Goal: Information Seeking & Learning: Learn about a topic

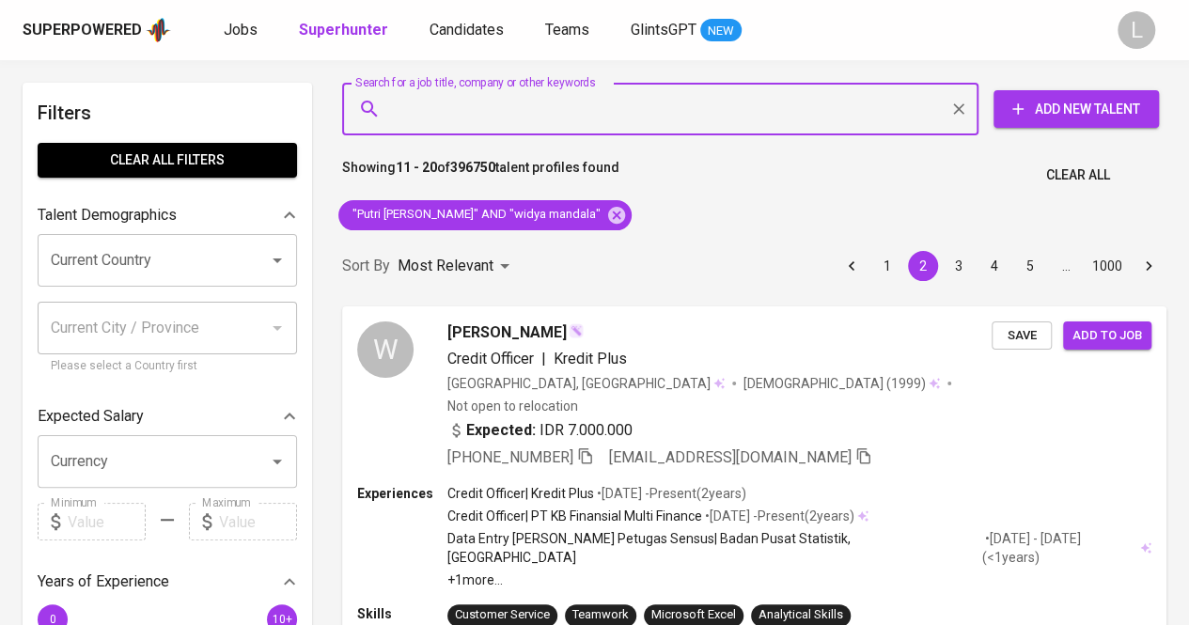
click at [456, 124] on input "Search for a job title, company or other keywords" at bounding box center [665, 109] width 554 height 36
paste input "[EMAIL_ADDRESS][DOMAIN_NAME]"
type input "[EMAIL_ADDRESS][DOMAIN_NAME]"
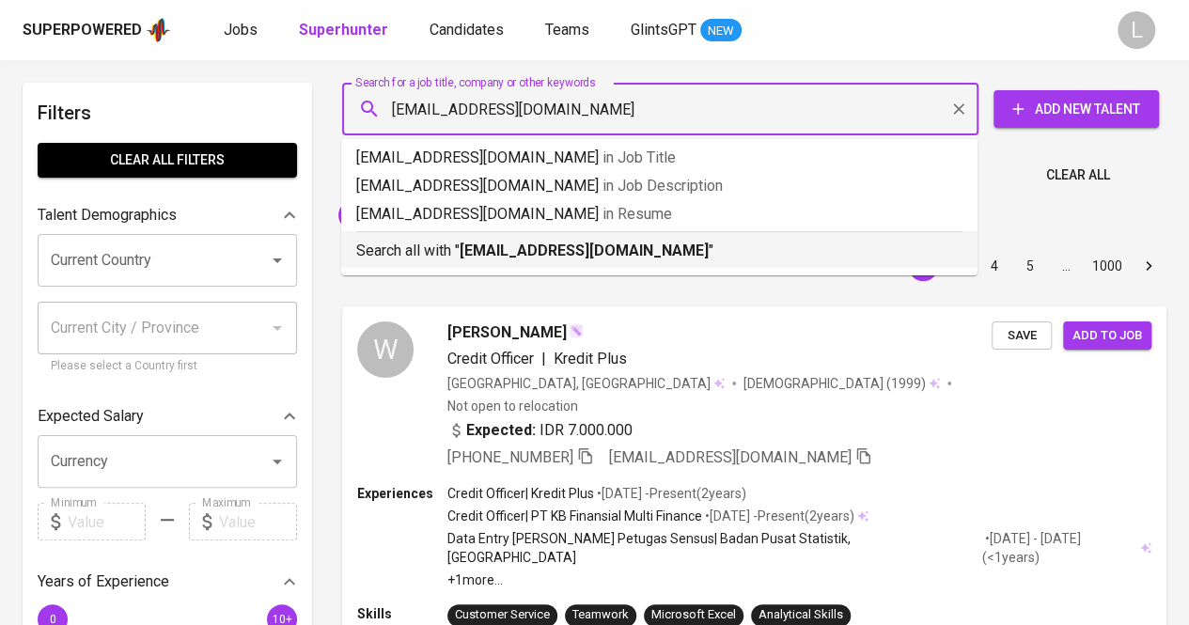
click at [488, 242] on b "[EMAIL_ADDRESS][DOMAIN_NAME]" at bounding box center [584, 251] width 249 height 18
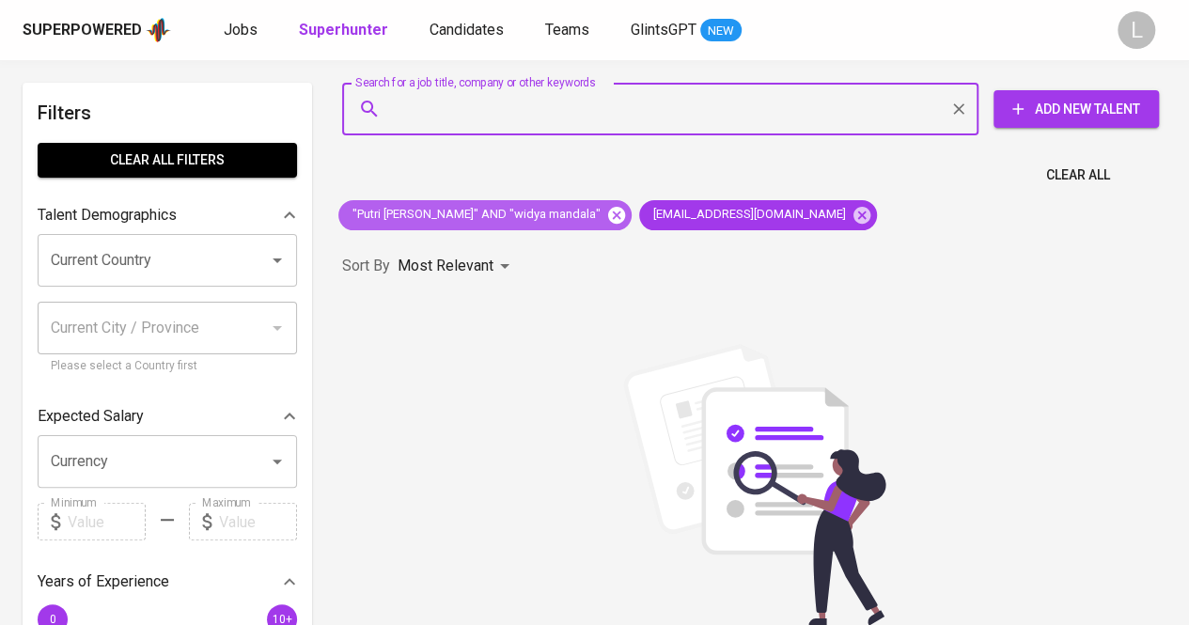
click at [625, 219] on icon at bounding box center [616, 214] width 17 height 17
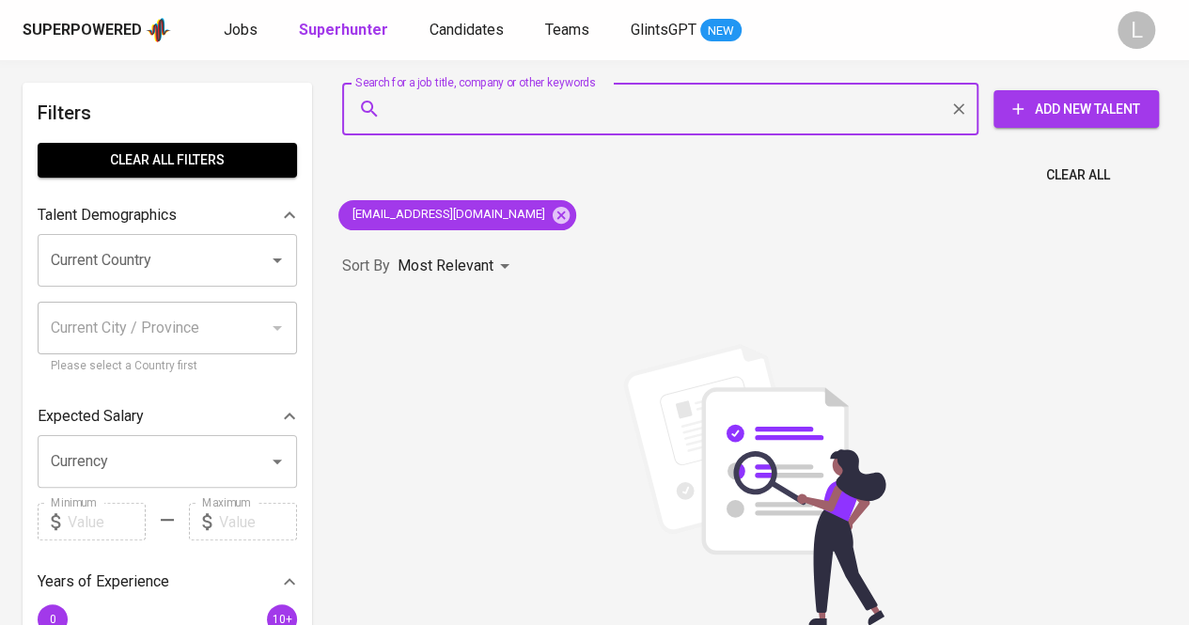
paste input "[EMAIL_ADDRESS][DOMAIN_NAME]"
type input "[EMAIL_ADDRESS][DOMAIN_NAME]"
click at [541, 121] on input "[EMAIL_ADDRESS][DOMAIN_NAME]" at bounding box center [665, 109] width 554 height 36
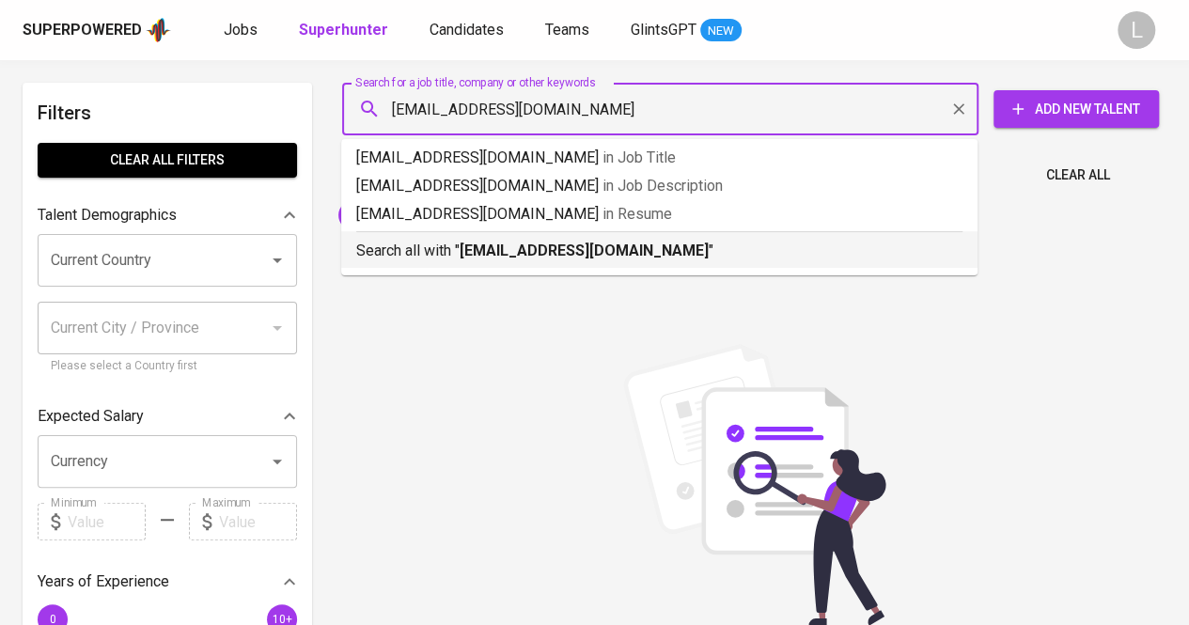
click at [536, 240] on p "Search all with " [EMAIL_ADDRESS][DOMAIN_NAME] "" at bounding box center [659, 251] width 606 height 23
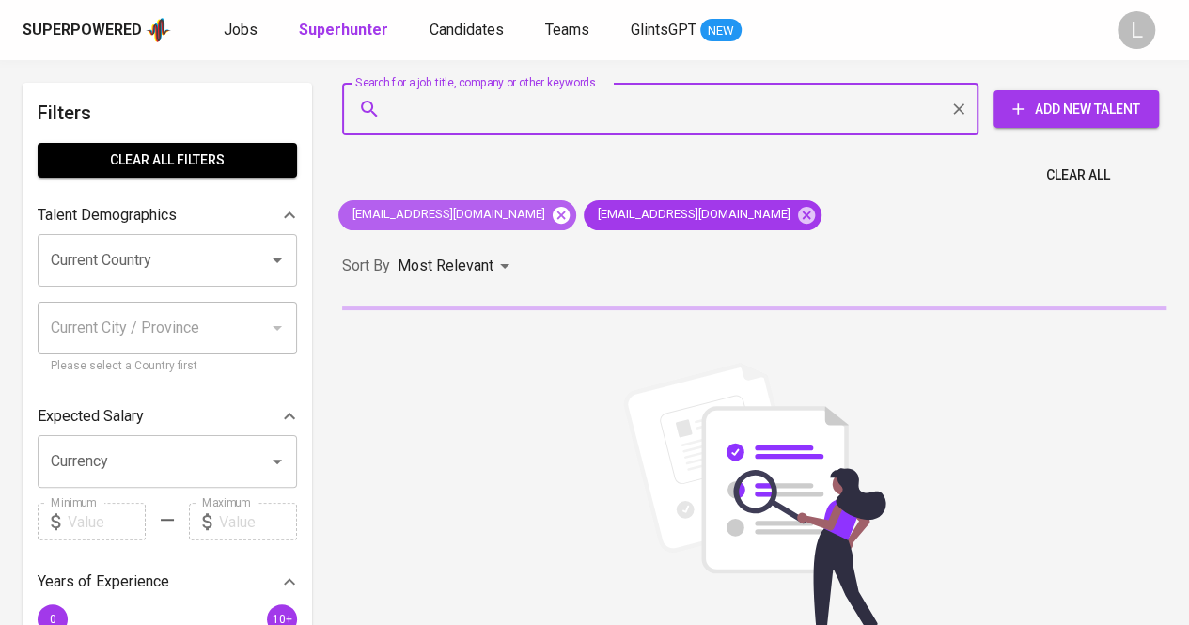
click at [553, 218] on icon at bounding box center [561, 214] width 17 height 17
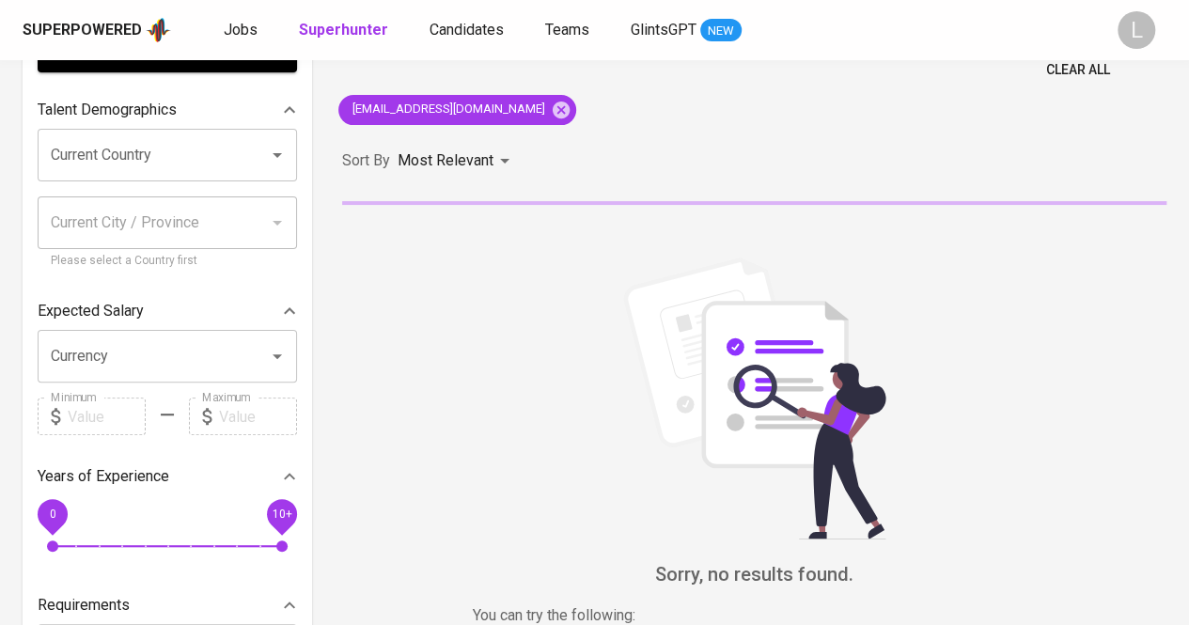
scroll to position [106, 0]
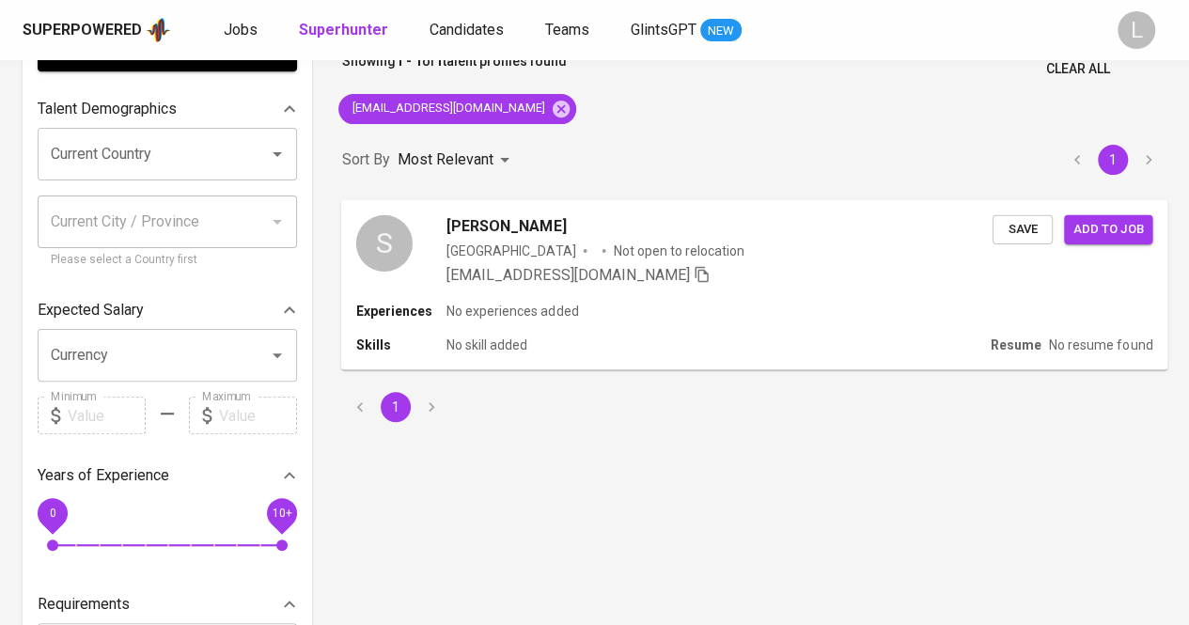
click at [491, 221] on span "[PERSON_NAME]" at bounding box center [505, 225] width 119 height 23
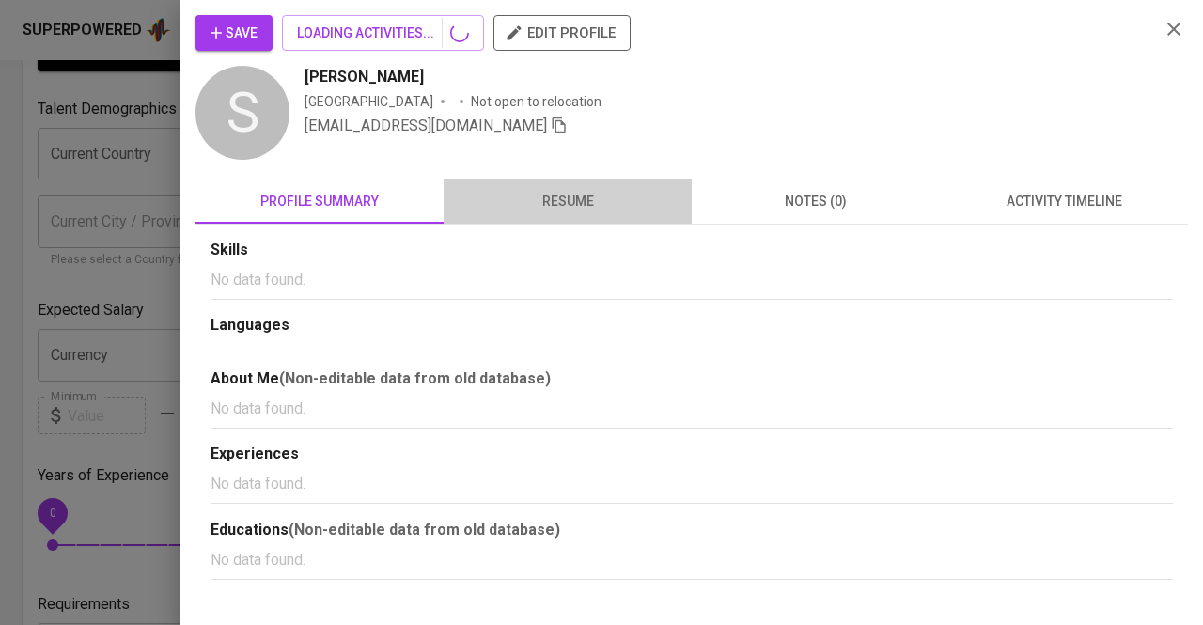
click at [539, 186] on button "resume" at bounding box center [568, 201] width 248 height 45
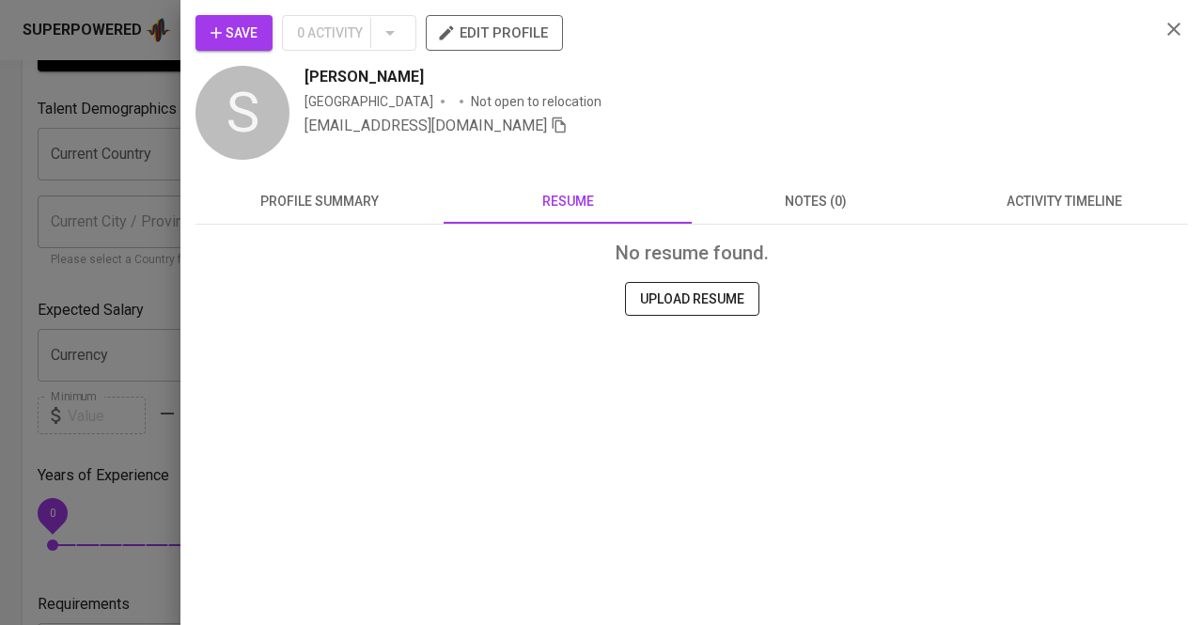
click at [42, 136] on div at bounding box center [601, 312] width 1203 height 625
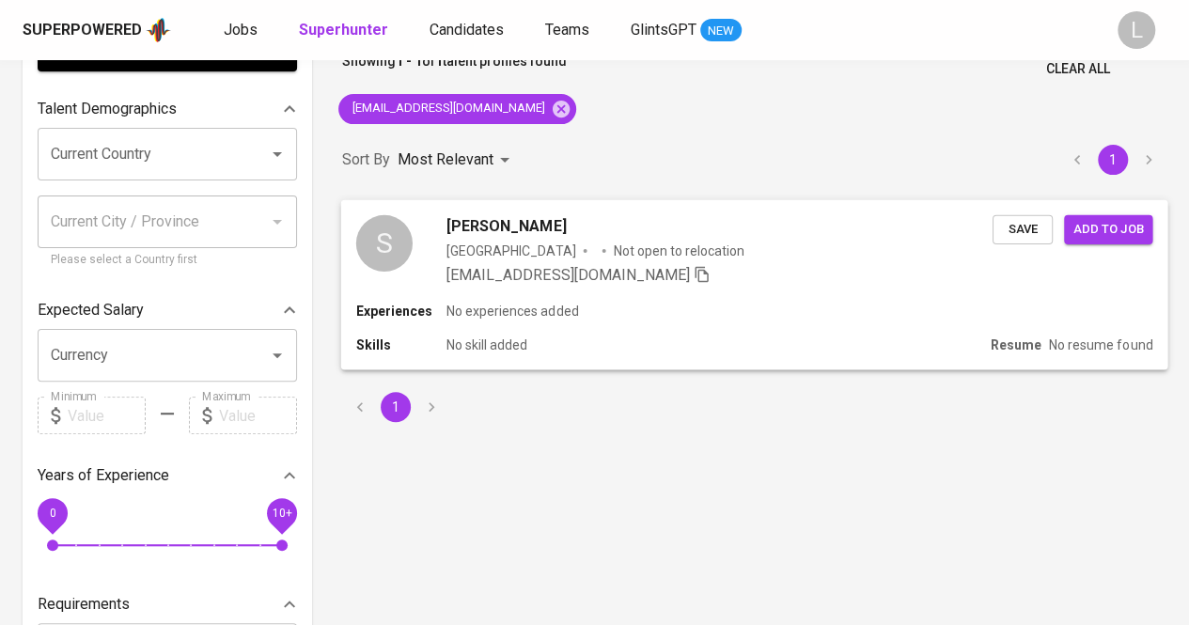
scroll to position [0, 0]
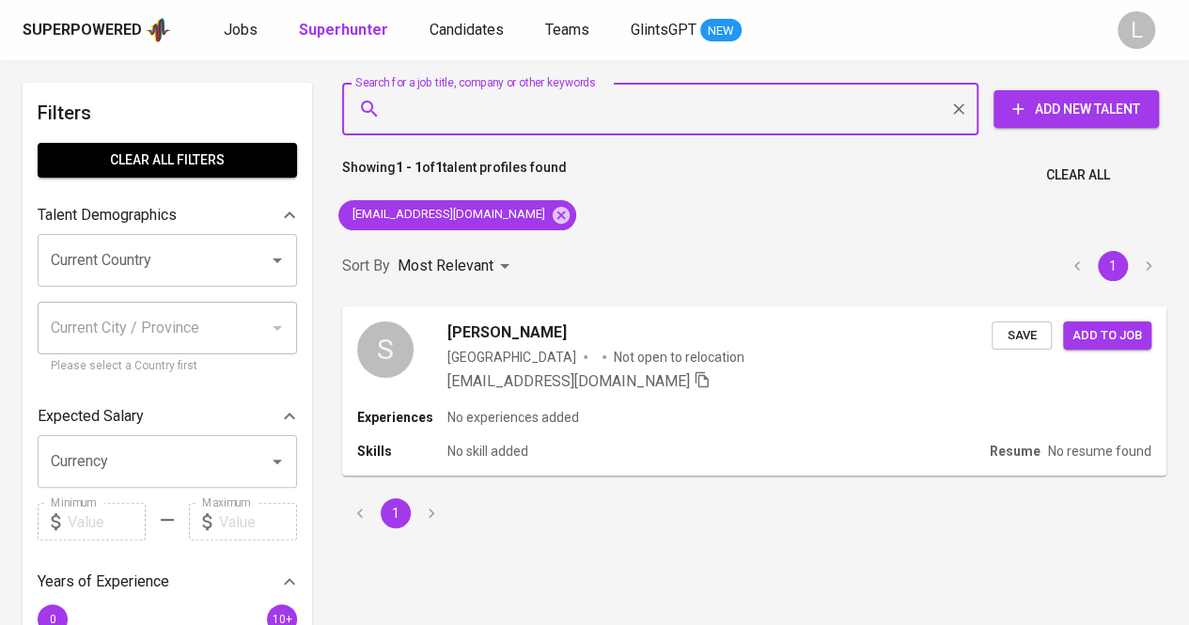
paste input "[EMAIL_ADDRESS][DOMAIN_NAME]"
type input "[EMAIL_ADDRESS][DOMAIN_NAME]"
click at [518, 108] on input "[EMAIL_ADDRESS][DOMAIN_NAME]" at bounding box center [665, 109] width 554 height 36
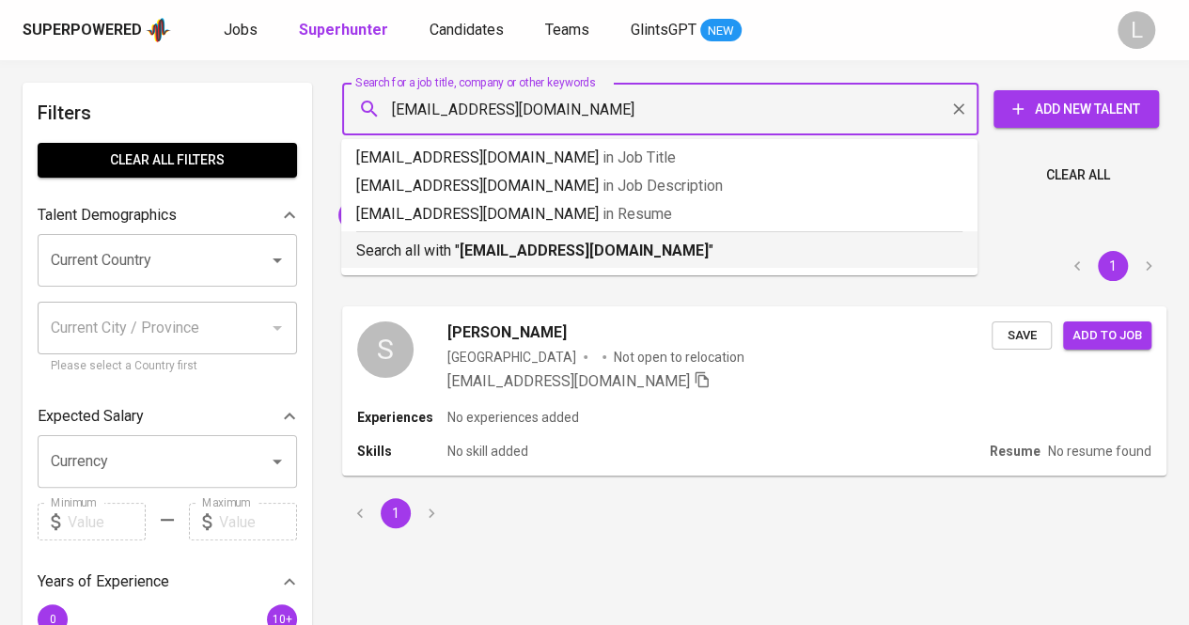
click at [514, 251] on b "[EMAIL_ADDRESS][DOMAIN_NAME]" at bounding box center [584, 251] width 249 height 18
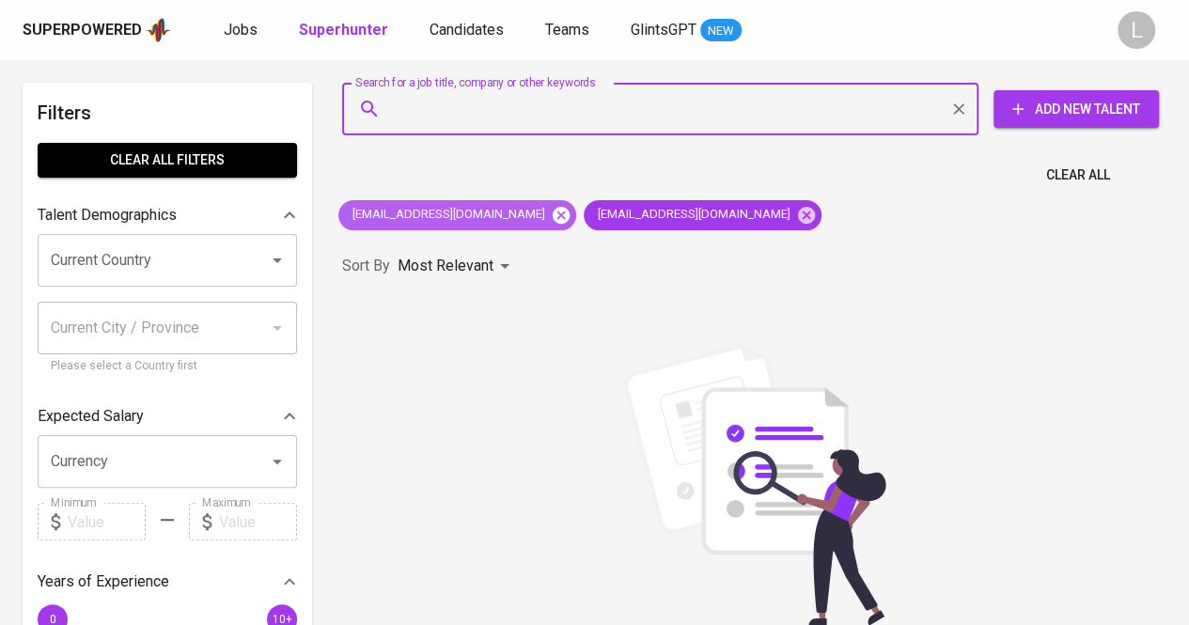
click at [553, 211] on icon at bounding box center [561, 214] width 17 height 17
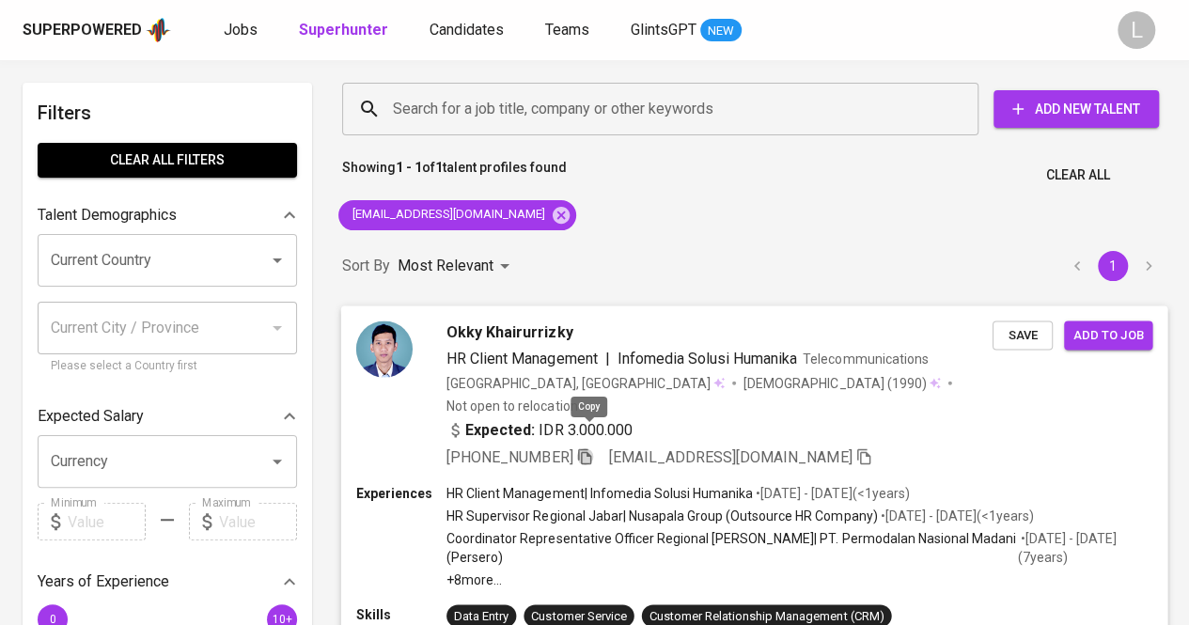
click at [591, 448] on icon "button" at bounding box center [584, 456] width 13 height 16
paste input "[EMAIL_ADDRESS][DOMAIN_NAME]"
type input "[EMAIL_ADDRESS][DOMAIN_NAME]"
click at [506, 95] on input "[EMAIL_ADDRESS][DOMAIN_NAME]" at bounding box center [665, 109] width 554 height 36
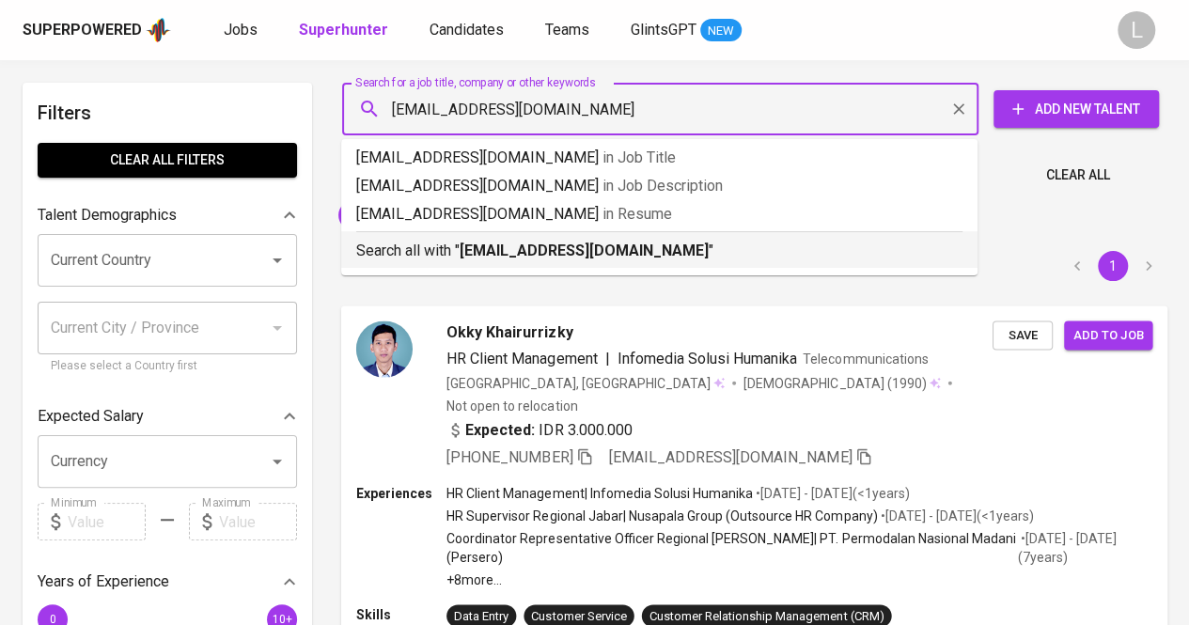
click at [506, 242] on b "[EMAIL_ADDRESS][DOMAIN_NAME]" at bounding box center [584, 251] width 249 height 18
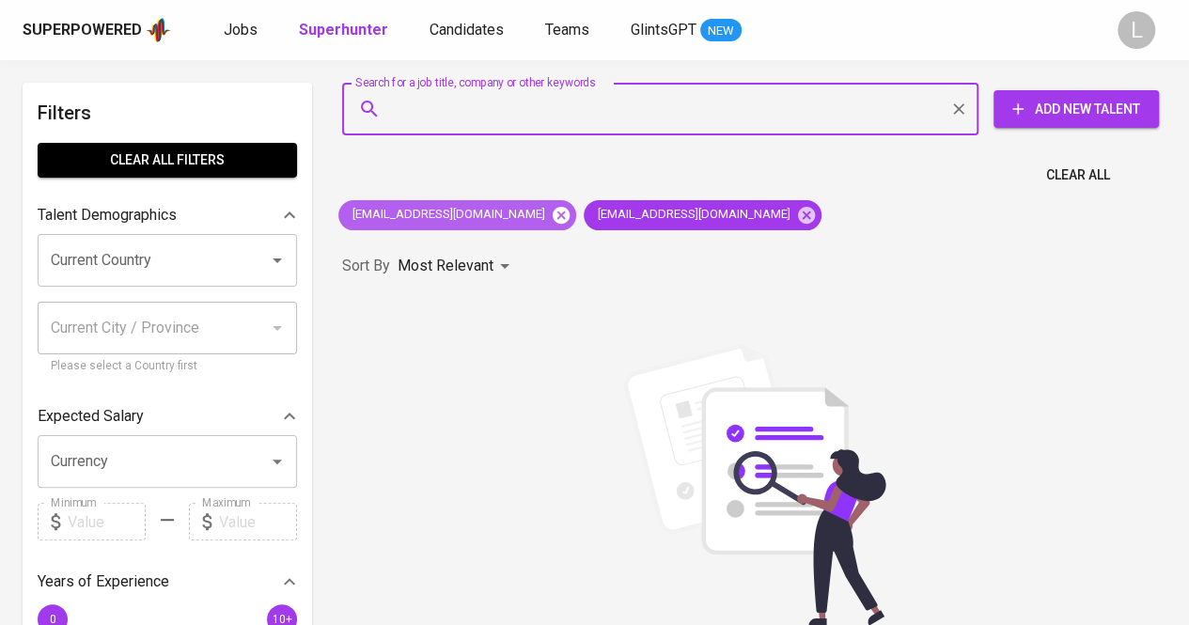
click at [553, 222] on icon at bounding box center [561, 214] width 17 height 17
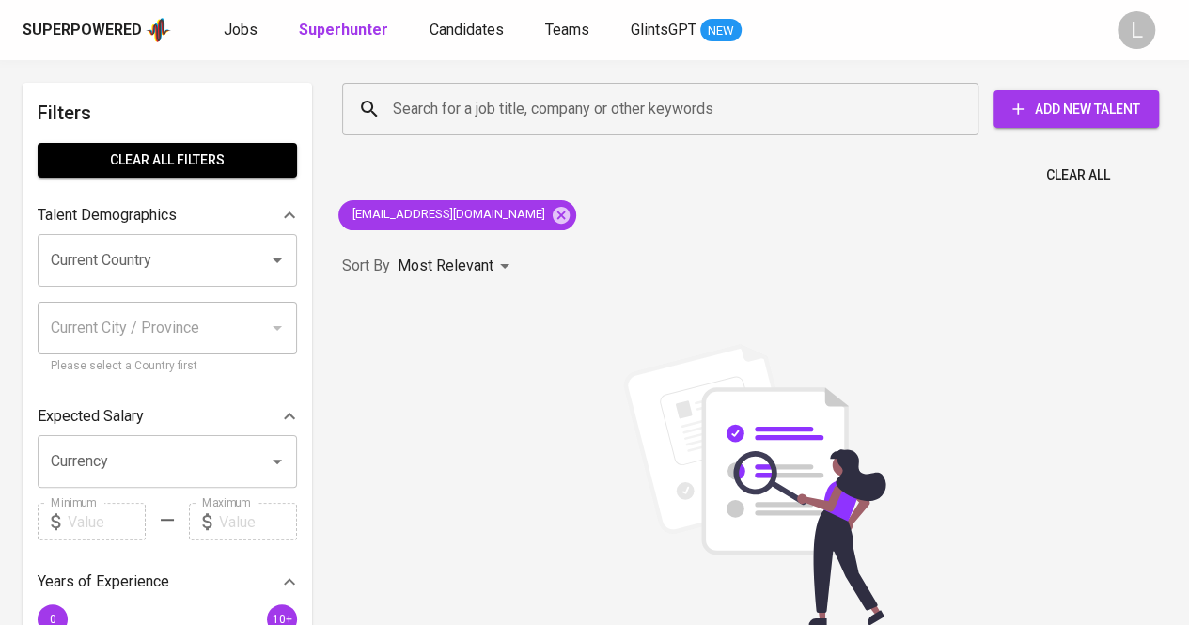
scroll to position [39, 0]
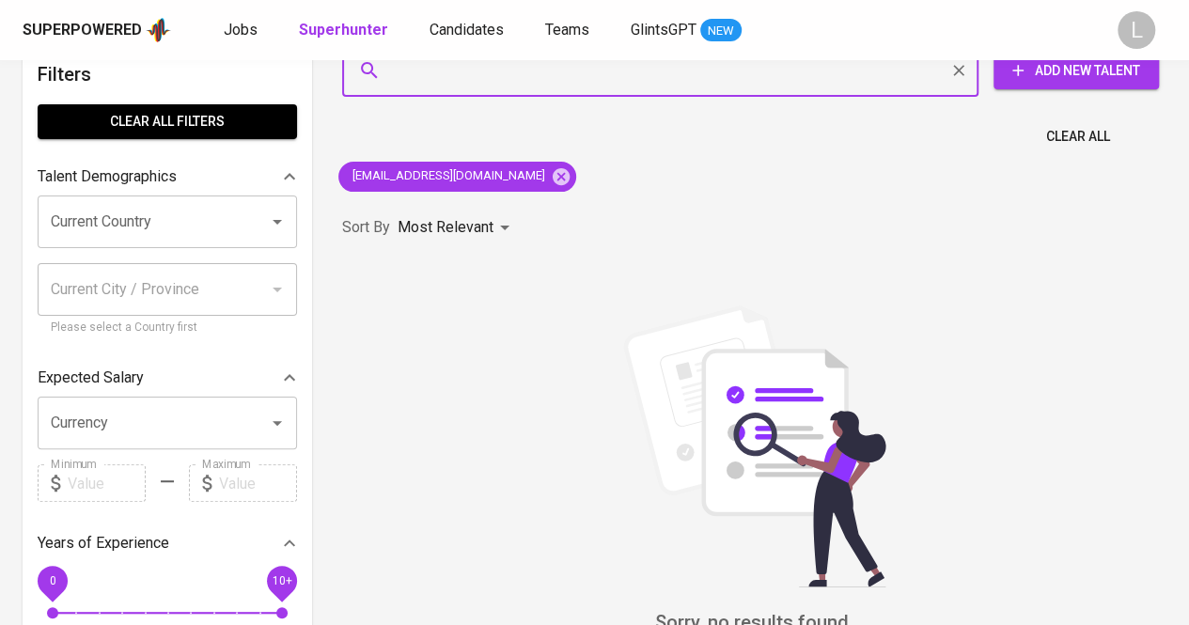
click at [590, 83] on input "Search for a job title, company or other keywords" at bounding box center [665, 71] width 554 height 36
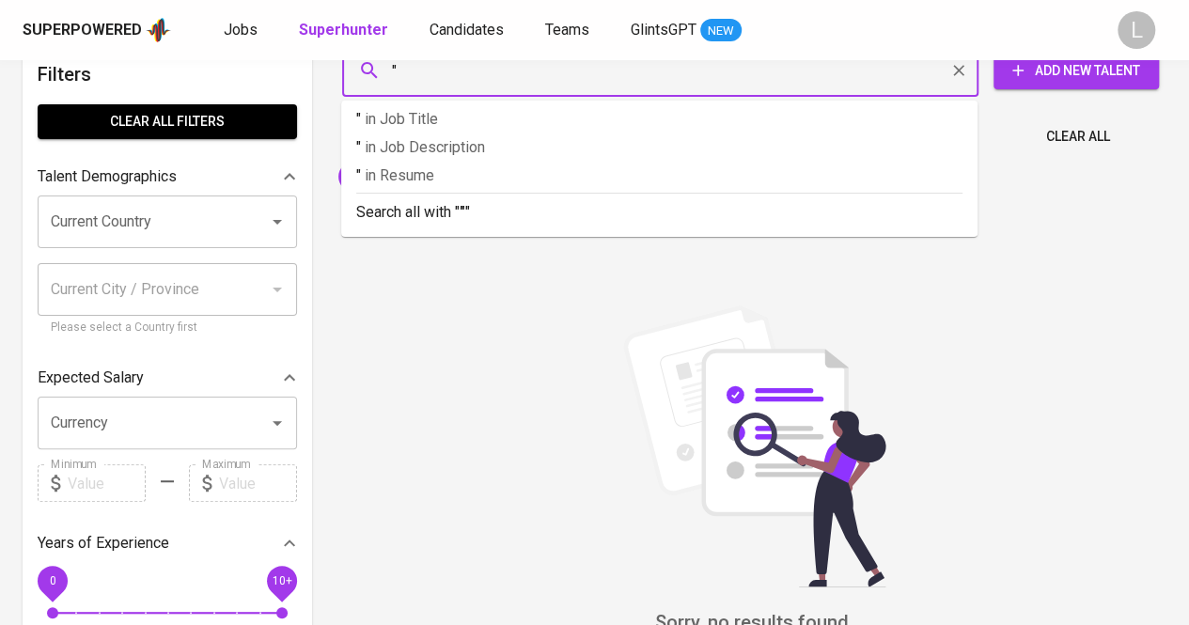
paste input "[PERSON_NAME]"
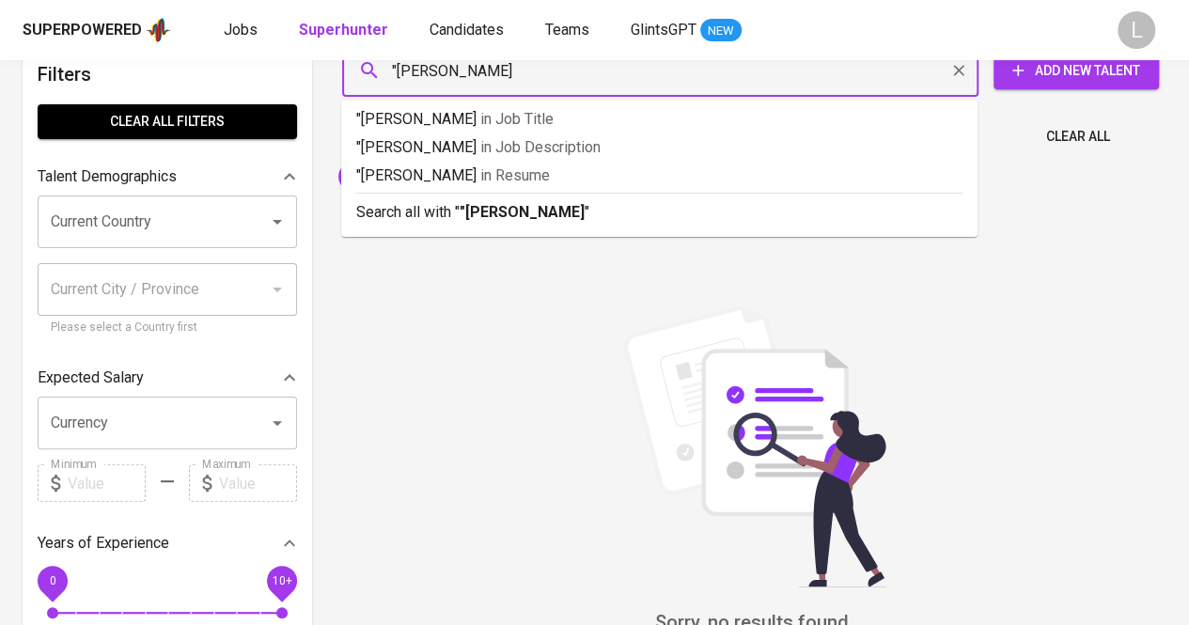
type input ""Shyaren Mishida""
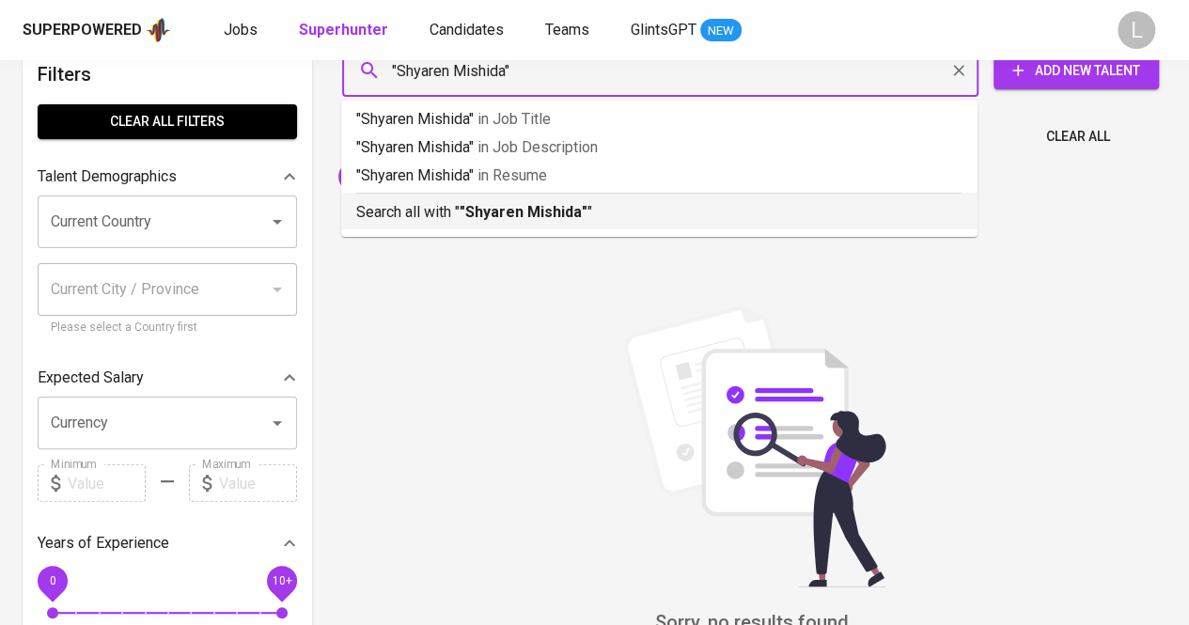
click at [555, 207] on b ""Shyaren Mishida"" at bounding box center [524, 212] width 128 height 18
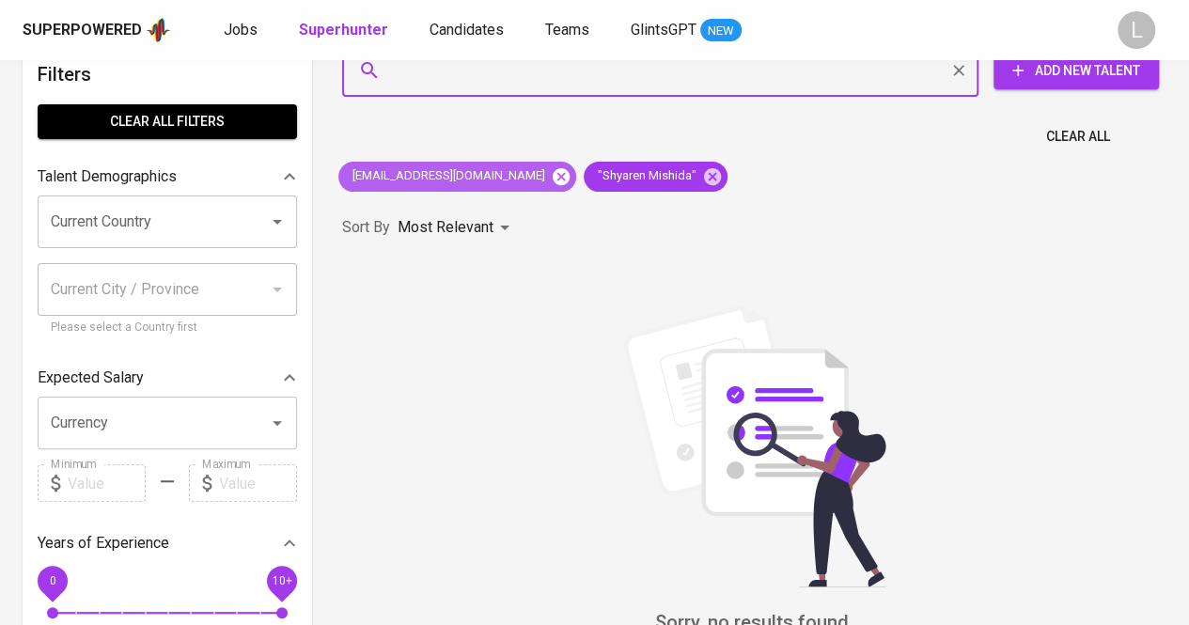
click at [553, 178] on icon at bounding box center [561, 175] width 17 height 17
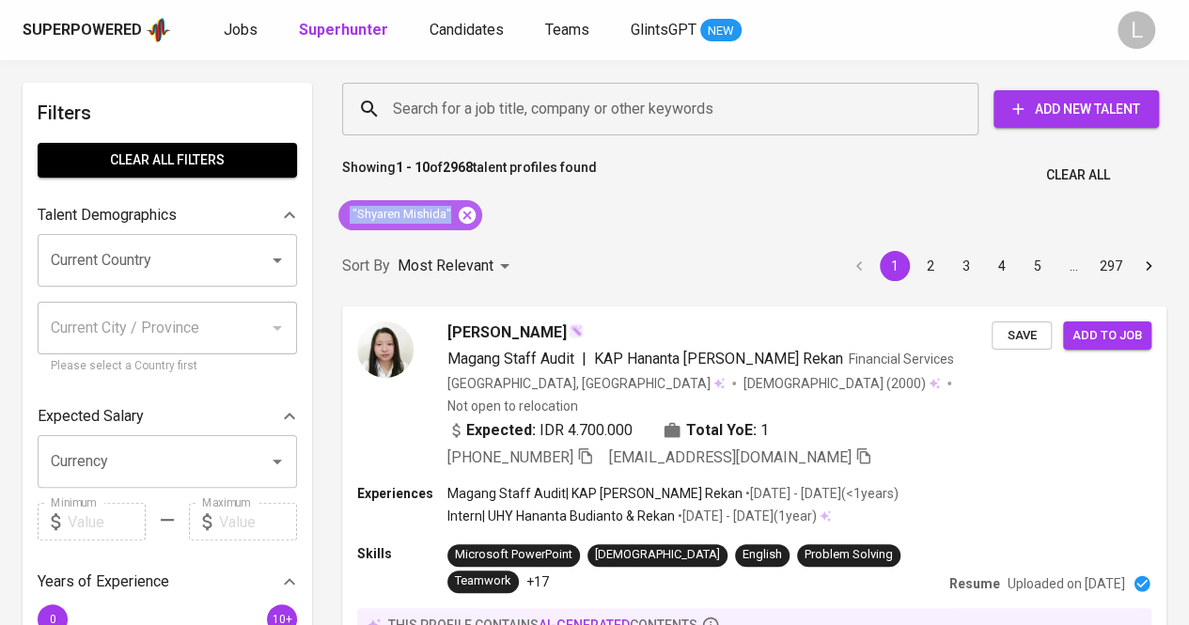
drag, startPoint x: 344, startPoint y: 214, endPoint x: 458, endPoint y: 206, distance: 114.0
click at [458, 206] on div ""Shyaren Mishida"" at bounding box center [410, 215] width 144 height 30
copy span ""Shyaren Mishida""
click at [516, 86] on div "Search for a job title, company or other keywords" at bounding box center [660, 109] width 636 height 53
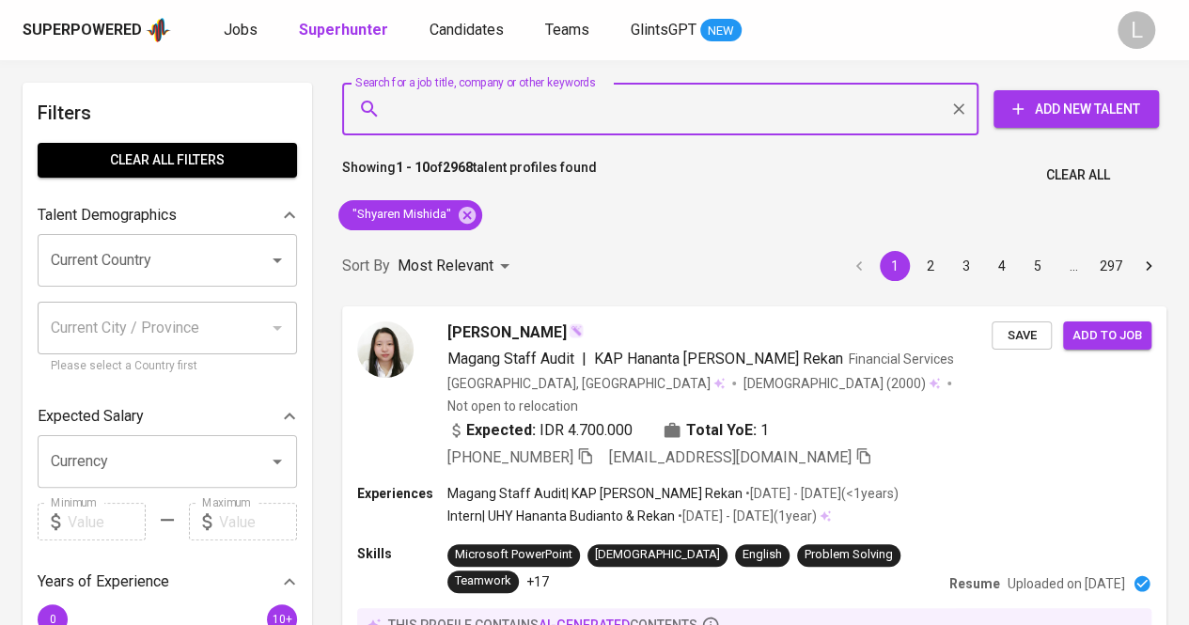
paste input ""Shyaren Mishida""
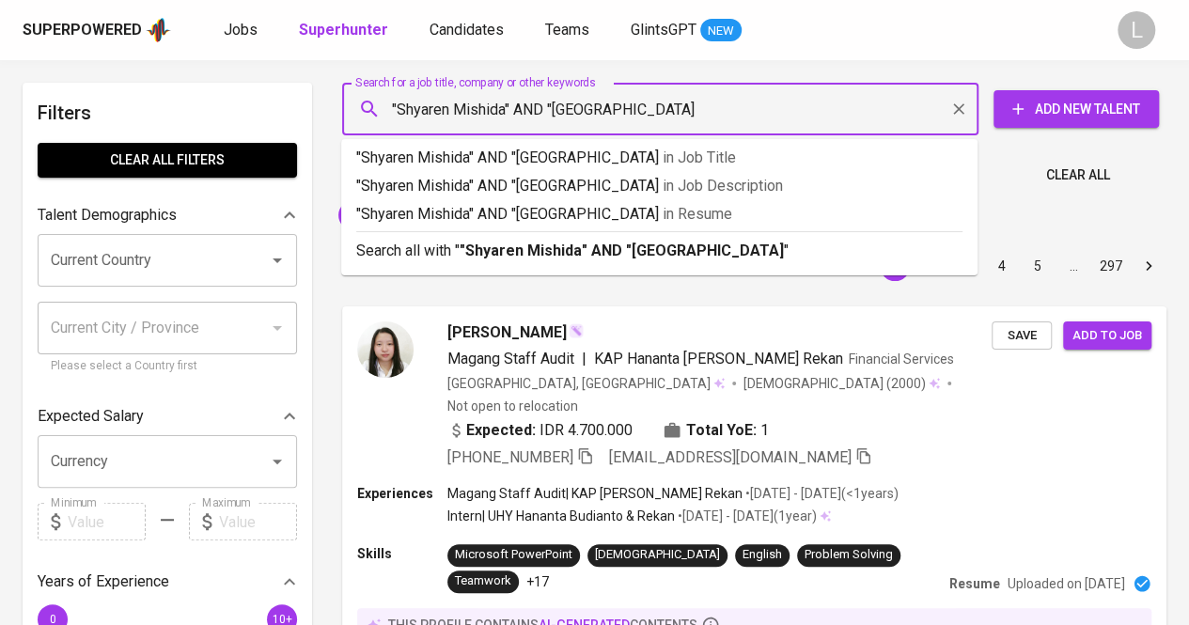
type input ""Shyaren Mishida" AND "universitas klabat""
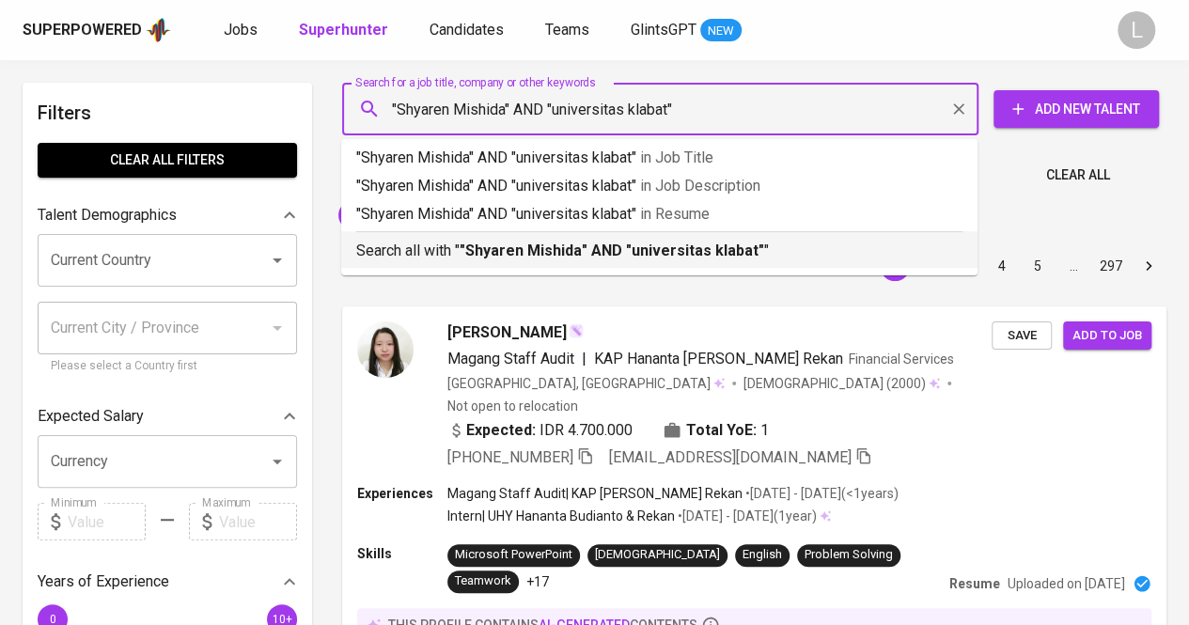
click at [483, 252] on b ""Shyaren Mishida" AND "universitas klabat"" at bounding box center [612, 251] width 304 height 18
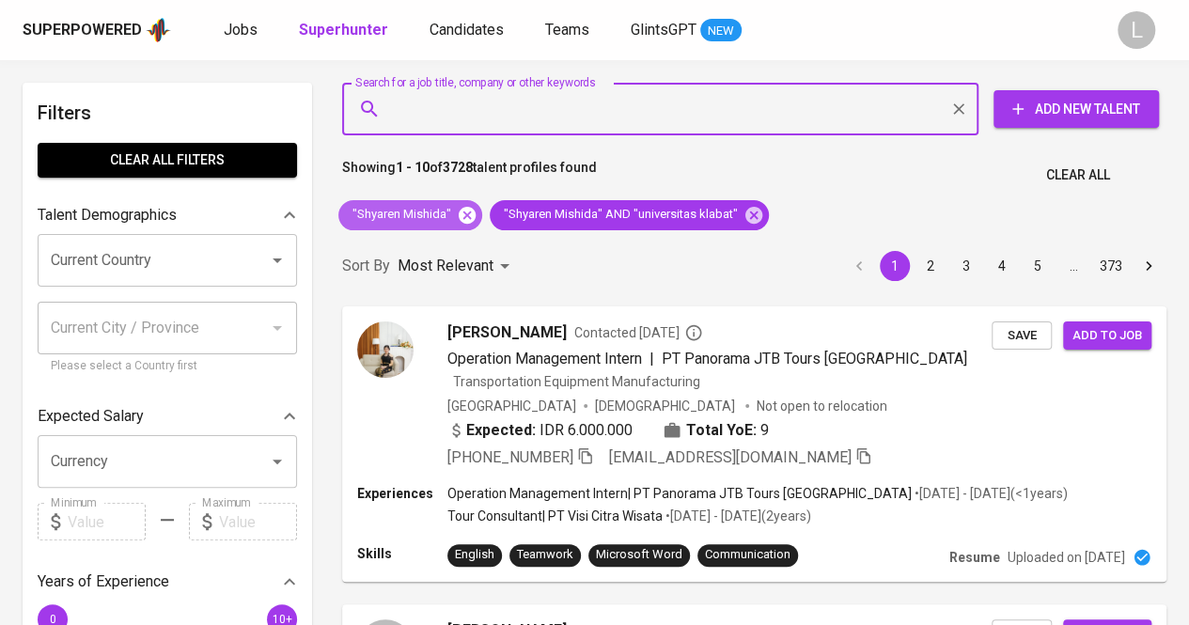
click at [462, 207] on icon at bounding box center [467, 214] width 17 height 17
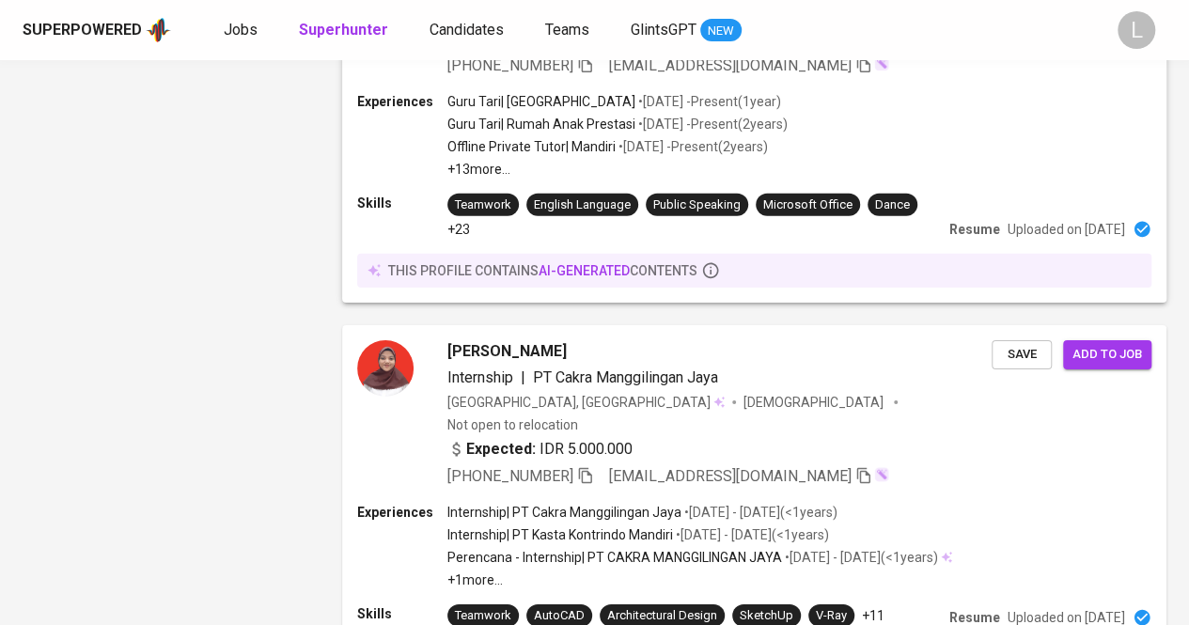
scroll to position [3122, 0]
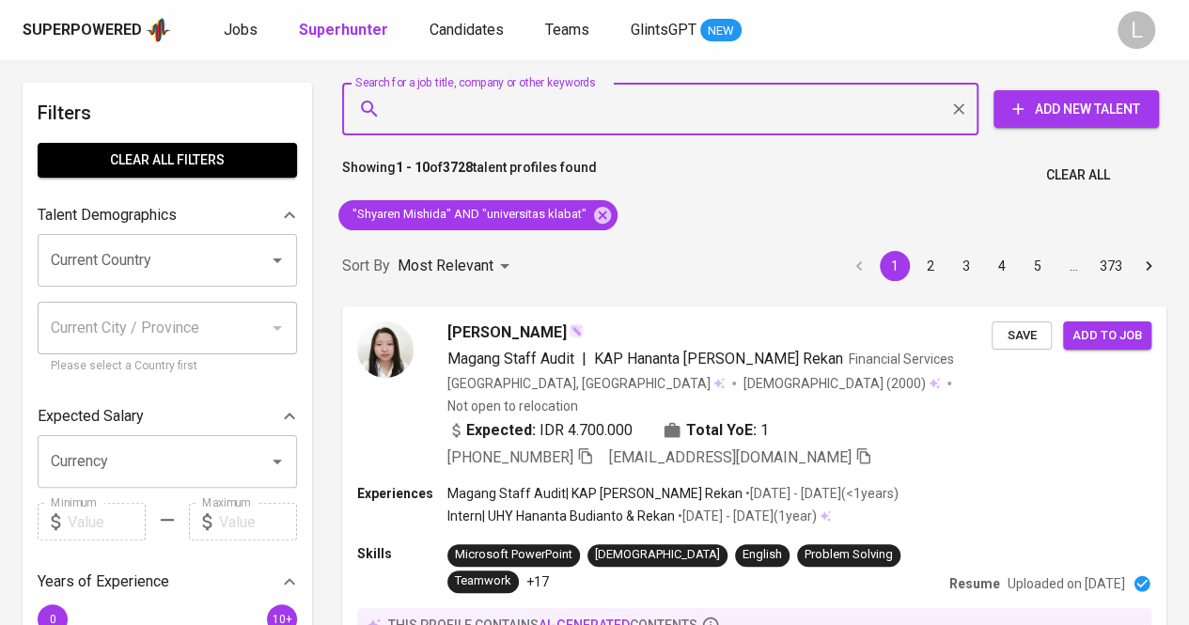
click at [483, 117] on input "Search for a job title, company or other keywords" at bounding box center [665, 109] width 554 height 36
paste input "adinramdan@gmail.com"
type input "adinramdan@gmail.com"
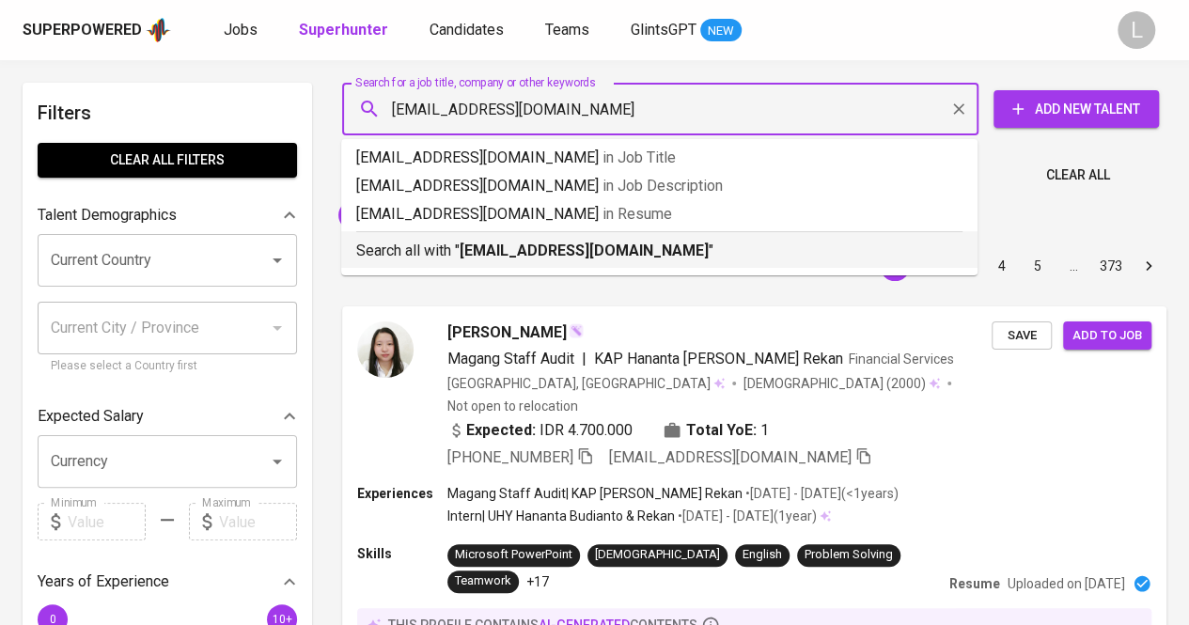
click at [502, 245] on b "adinramdan@gmail.com" at bounding box center [584, 251] width 249 height 18
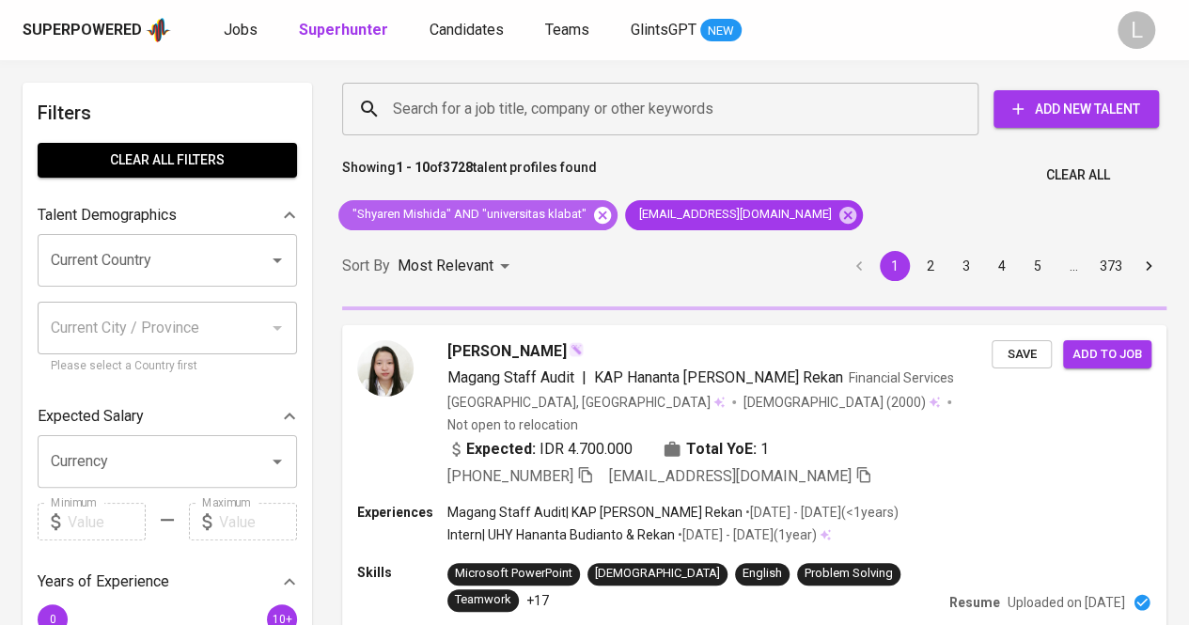
click at [598, 214] on icon at bounding box center [602, 214] width 17 height 17
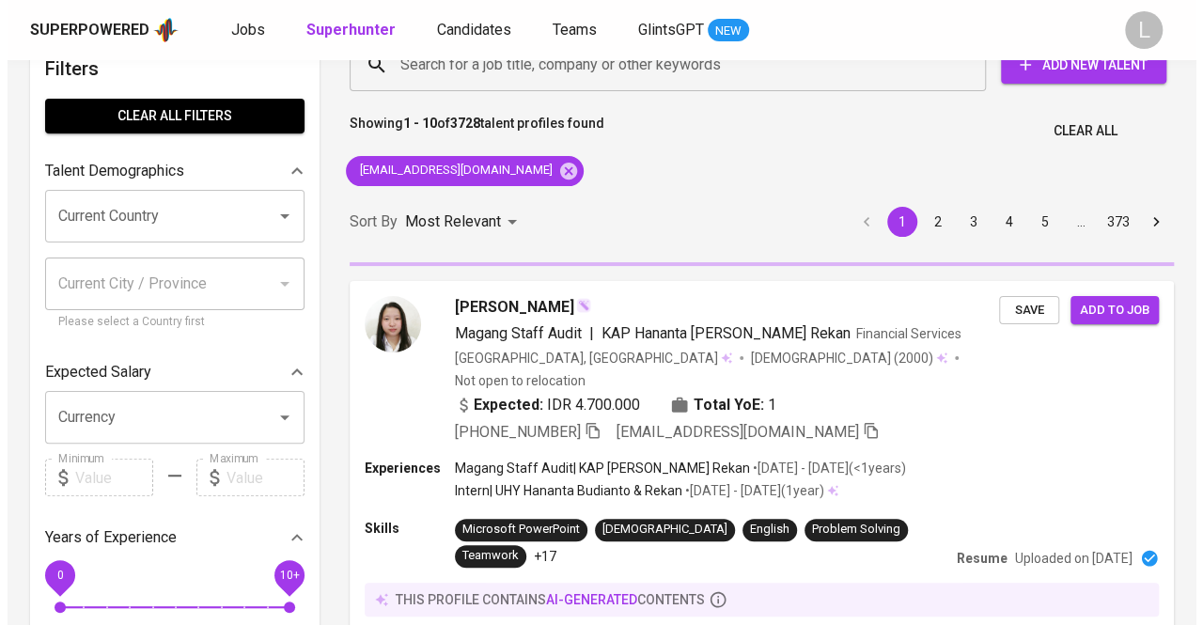
scroll to position [47, 0]
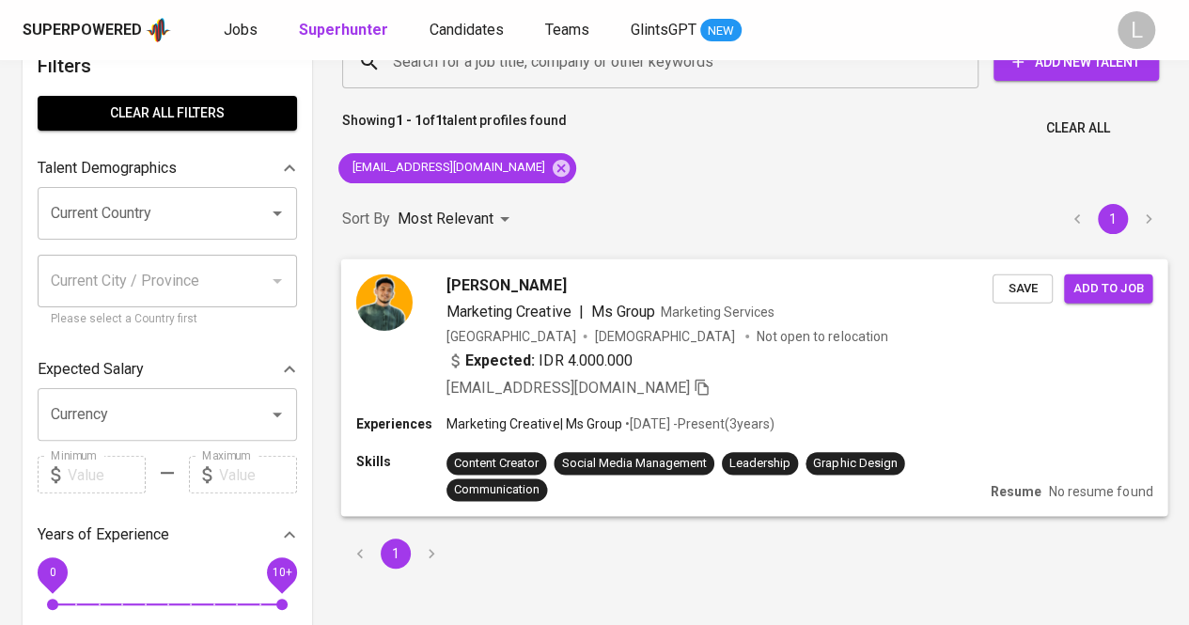
click at [489, 296] on span "adin ramdan" at bounding box center [505, 284] width 119 height 23
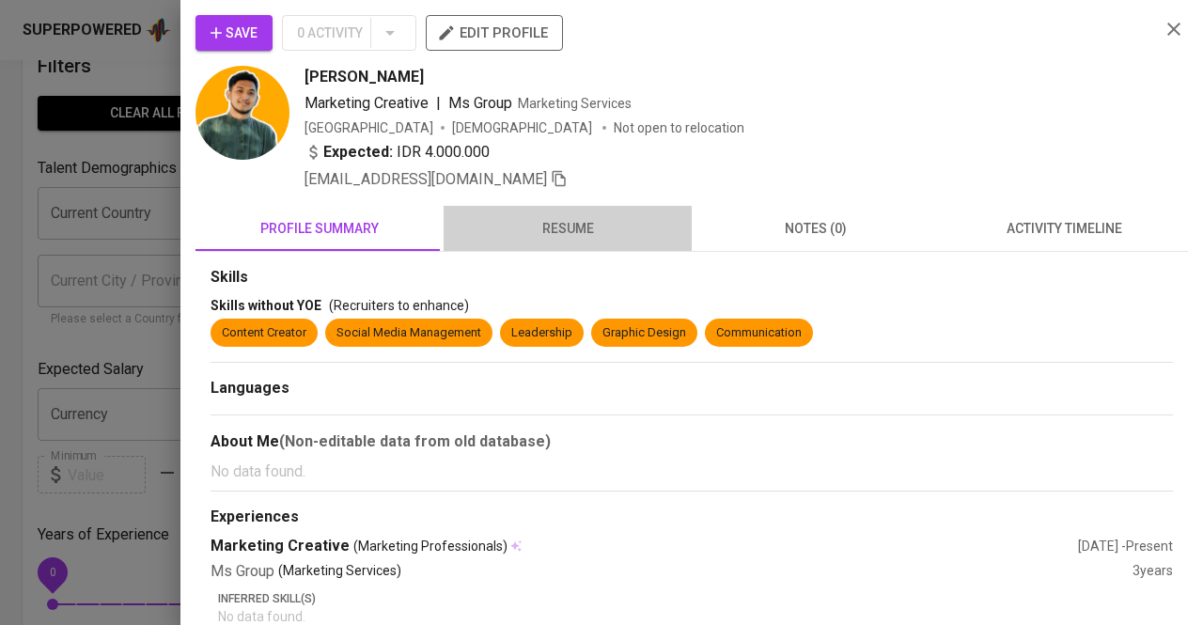
click at [584, 226] on span "resume" at bounding box center [568, 228] width 226 height 23
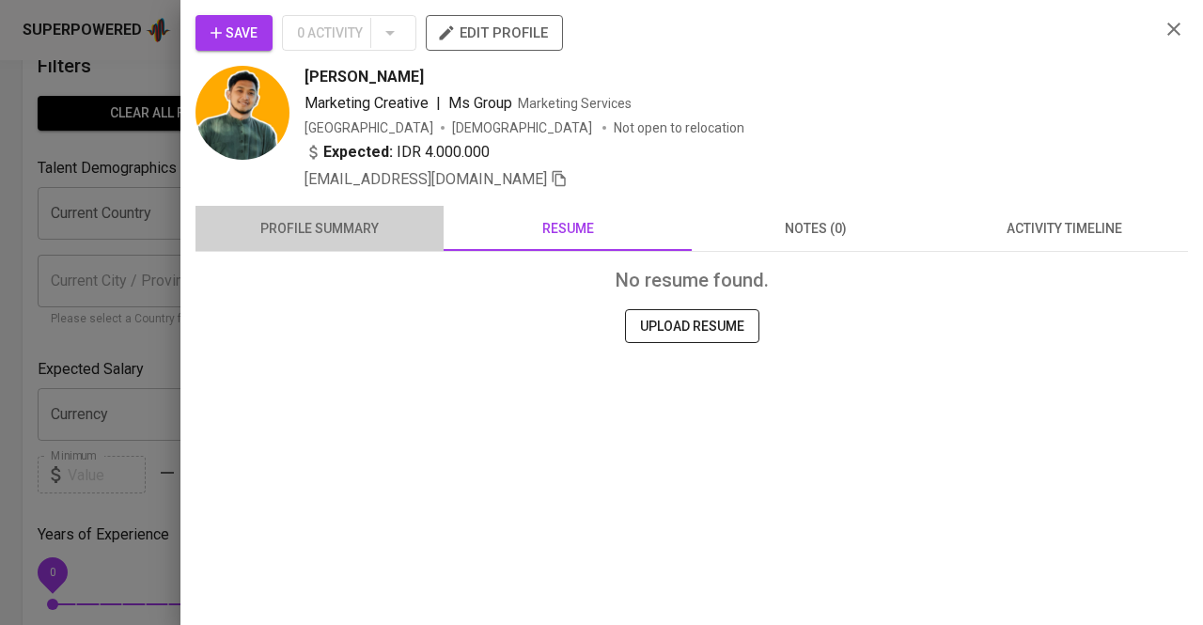
click at [405, 225] on span "profile summary" at bounding box center [320, 228] width 226 height 23
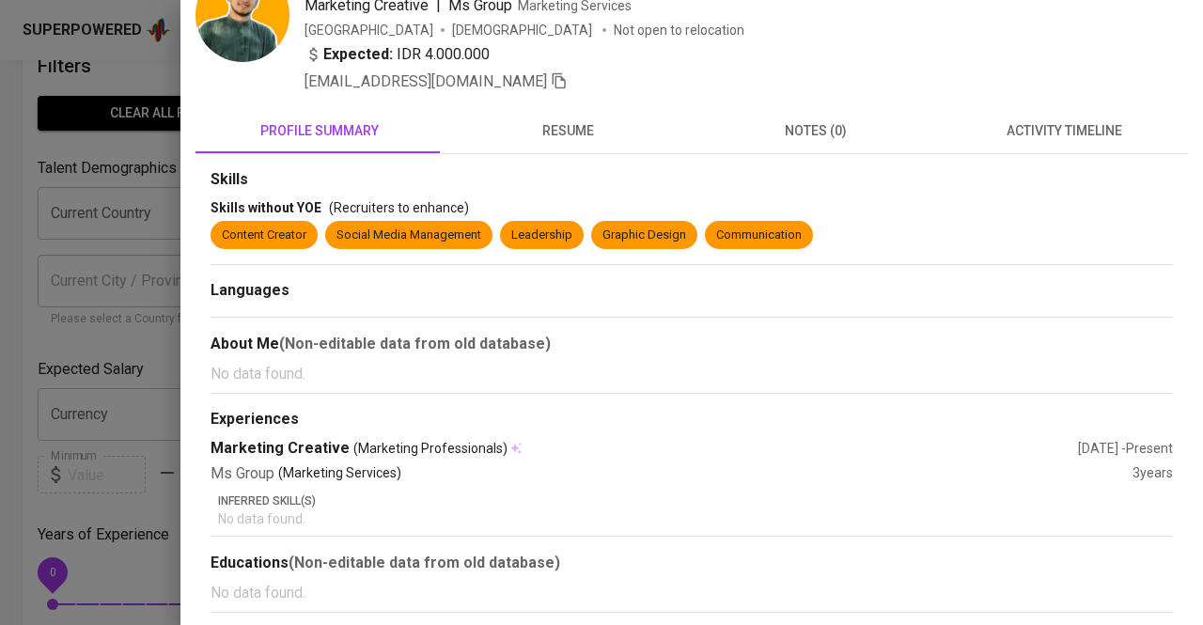
scroll to position [0, 0]
